Goal: Information Seeking & Learning: Learn about a topic

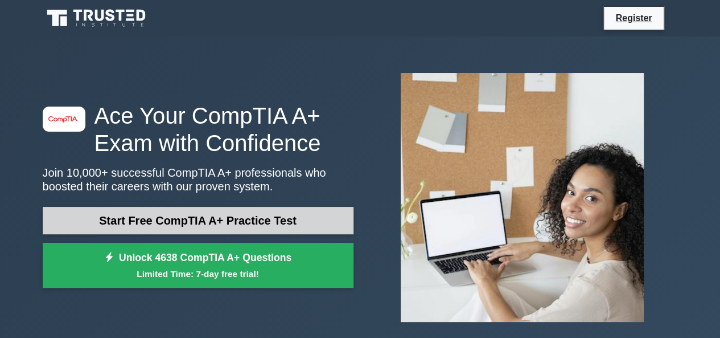
click at [187, 221] on link "Start Free CompTIA A+ Practice Test" at bounding box center [198, 220] width 311 height 27
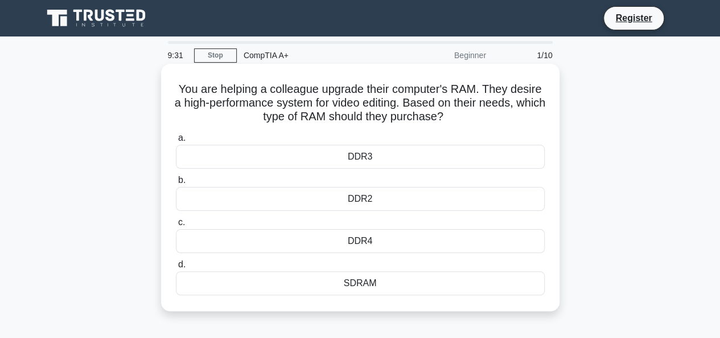
click at [375, 236] on div "DDR4" at bounding box center [360, 241] width 369 height 24
click at [176, 226] on input "c. DDR4" at bounding box center [176, 222] width 0 height 7
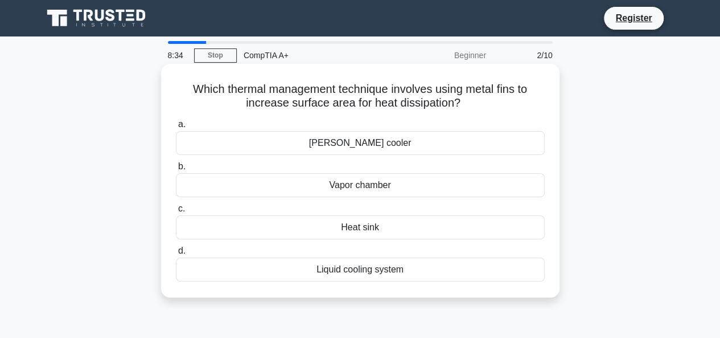
click at [377, 145] on div "[PERSON_NAME] cooler" at bounding box center [360, 143] width 369 height 24
click at [176, 128] on input "[PERSON_NAME] cooler" at bounding box center [176, 124] width 0 height 7
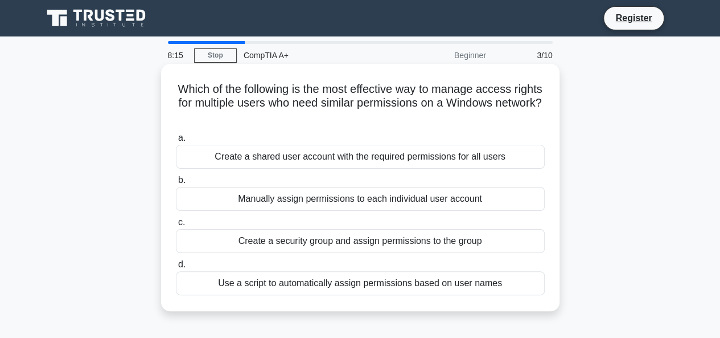
click at [454, 242] on div "Create a security group and assign permissions to the group" at bounding box center [360, 241] width 369 height 24
click at [176, 226] on input "c. Create a security group and assign permissions to the group" at bounding box center [176, 222] width 0 height 7
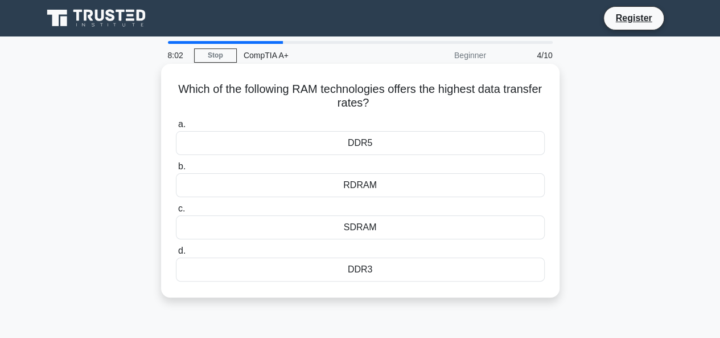
click at [368, 227] on div "SDRAM" at bounding box center [360, 227] width 369 height 24
click at [176, 212] on input "c. SDRAM" at bounding box center [176, 208] width 0 height 7
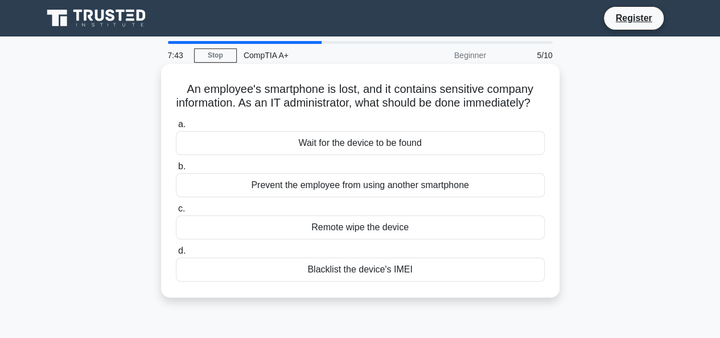
click at [348, 239] on div "Remote wipe the device" at bounding box center [360, 227] width 369 height 24
click at [176, 212] on input "c. Remote wipe the device" at bounding box center [176, 208] width 0 height 7
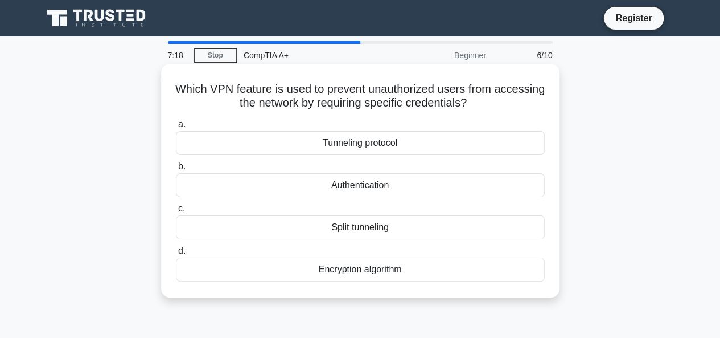
click at [369, 183] on div "Authentication" at bounding box center [360, 185] width 369 height 24
click at [176, 170] on input "b. Authentication" at bounding box center [176, 166] width 0 height 7
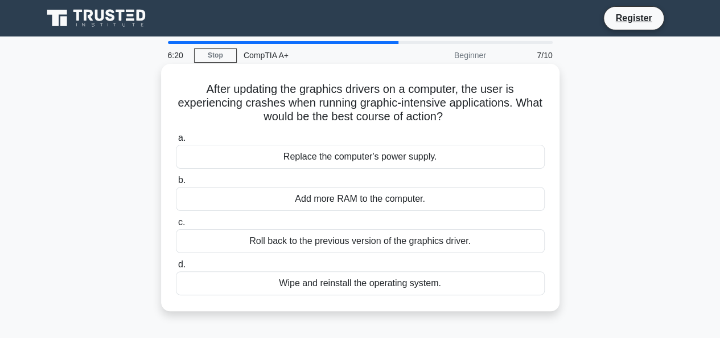
click at [389, 240] on div "Roll back to the previous version of the graphics driver." at bounding box center [360, 241] width 369 height 24
click at [176, 226] on input "c. Roll back to the previous version of the graphics driver." at bounding box center [176, 222] width 0 height 7
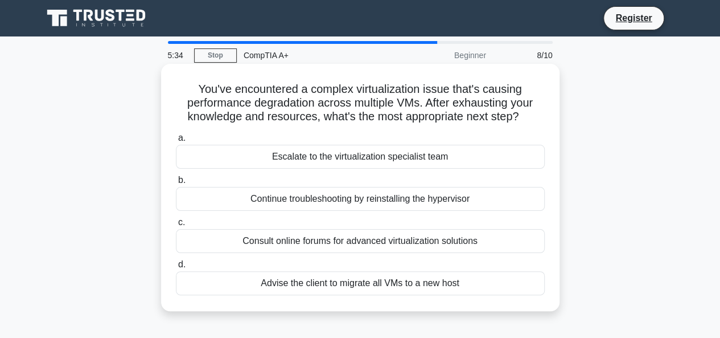
click at [416, 155] on div "Escalate to the virtualization specialist team" at bounding box center [360, 157] width 369 height 24
click at [176, 142] on input "a. Escalate to the virtualization specialist team" at bounding box center [176, 137] width 0 height 7
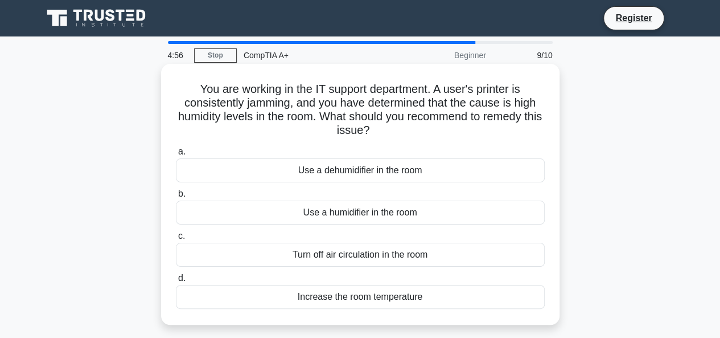
click at [381, 168] on div "Use a dehumidifier in the room" at bounding box center [360, 170] width 369 height 24
click at [176, 155] on input "a. Use a dehumidifier in the room" at bounding box center [176, 151] width 0 height 7
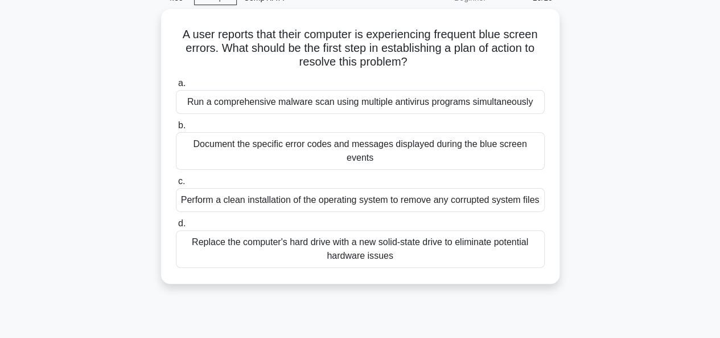
scroll to position [114, 0]
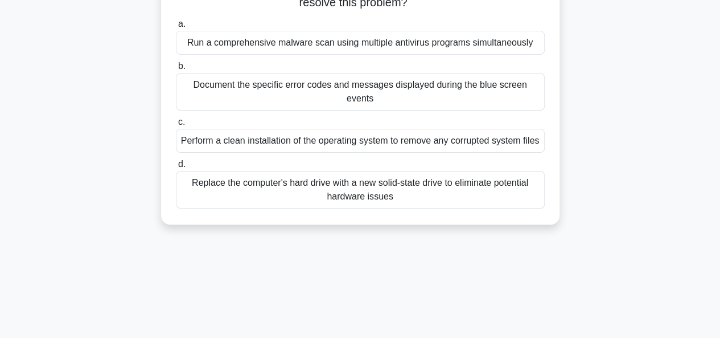
click at [346, 92] on div "Document the specific error codes and messages displayed during the blue screen…" at bounding box center [360, 92] width 369 height 38
click at [176, 70] on input "b. Document the specific error codes and messages displayed during the blue scr…" at bounding box center [176, 66] width 0 height 7
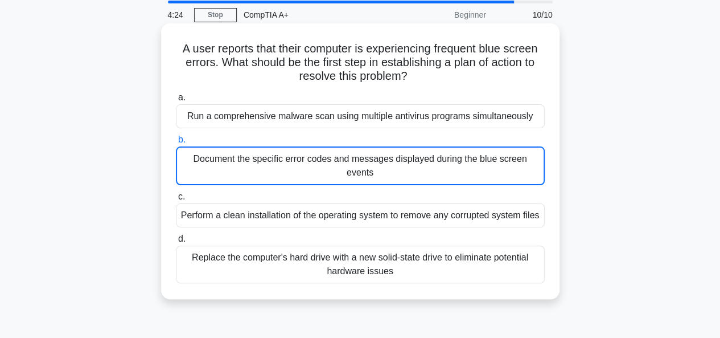
scroll to position [0, 0]
